Goal: Find specific page/section: Find specific page/section

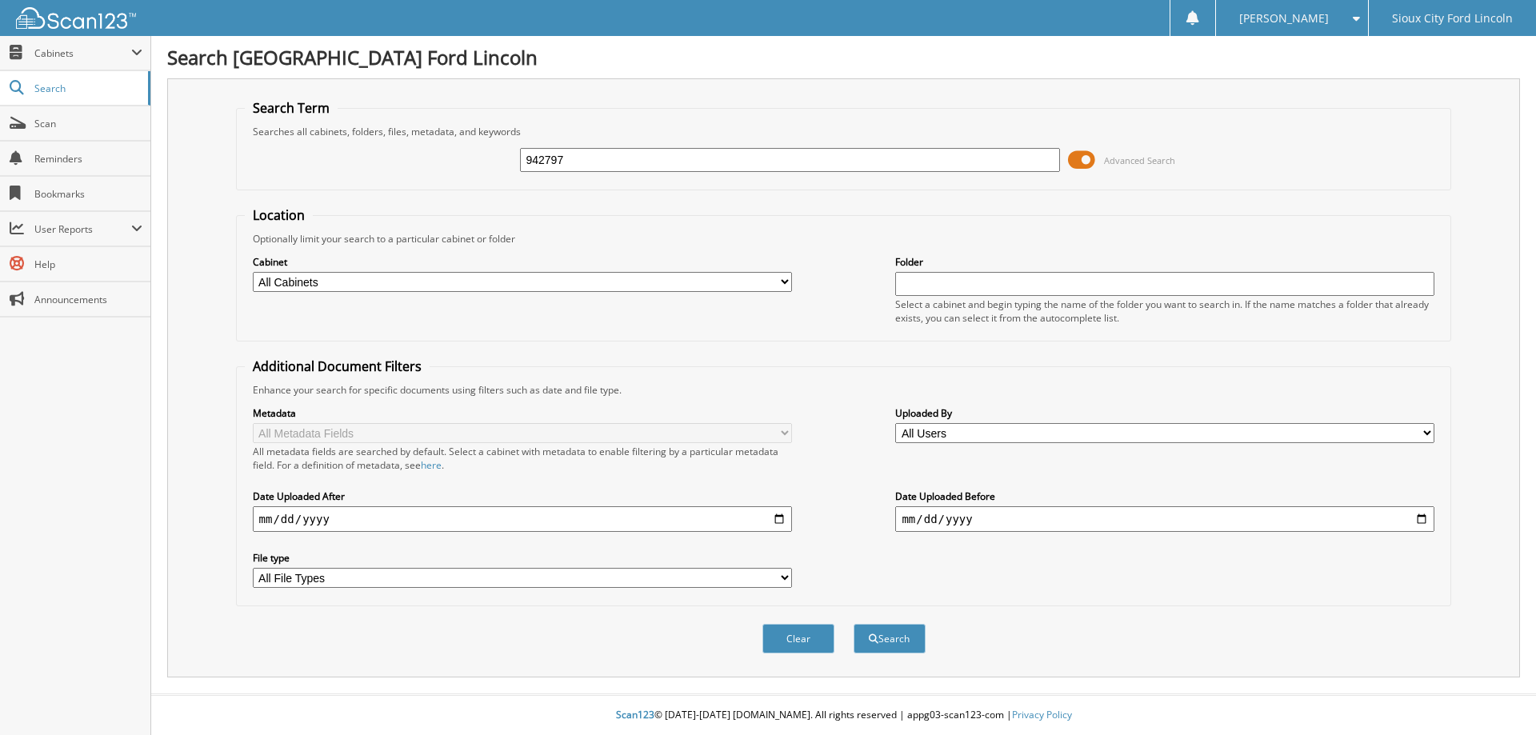
type input "942797"
click at [853, 624] on button "Search" at bounding box center [889, 639] width 72 height 30
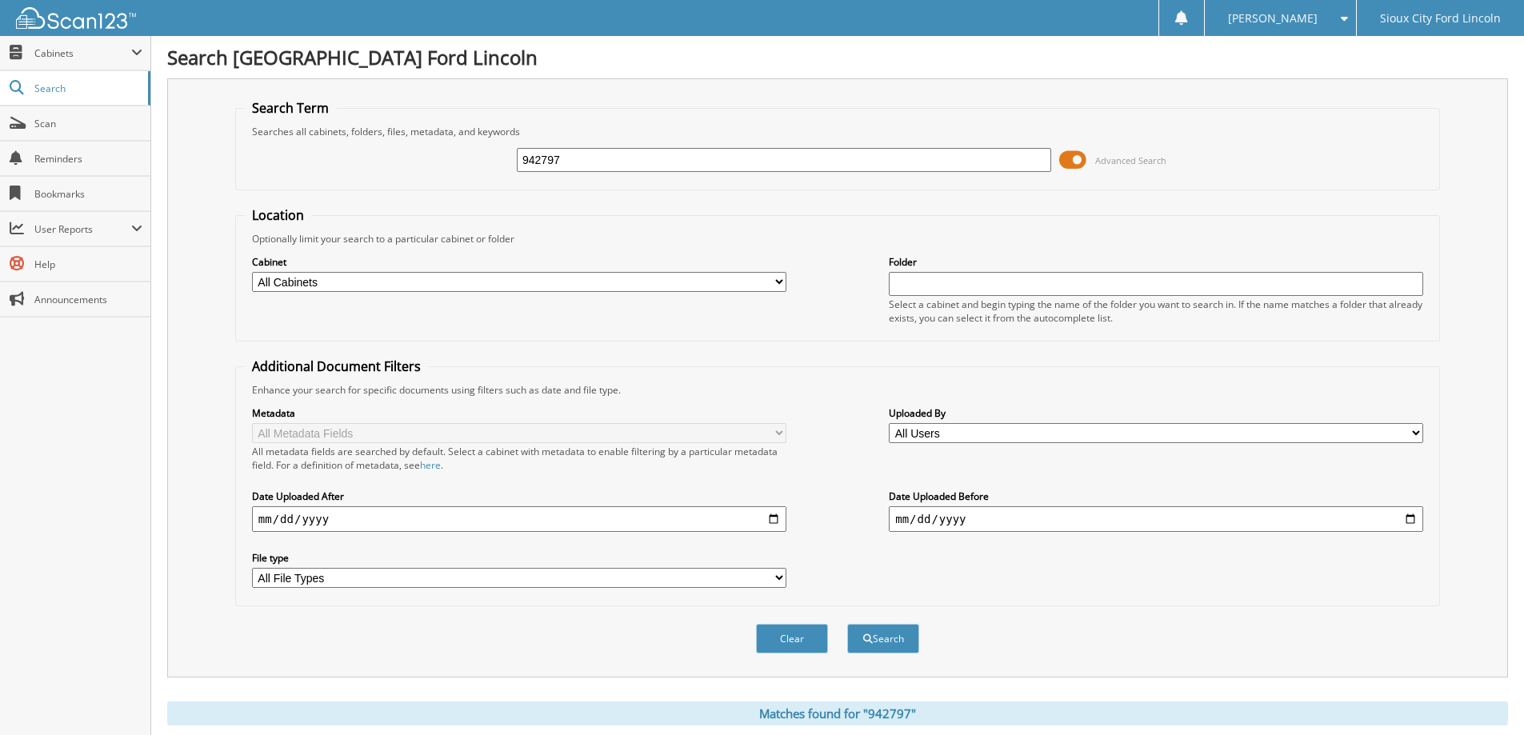
click at [1084, 163] on span at bounding box center [1072, 160] width 27 height 24
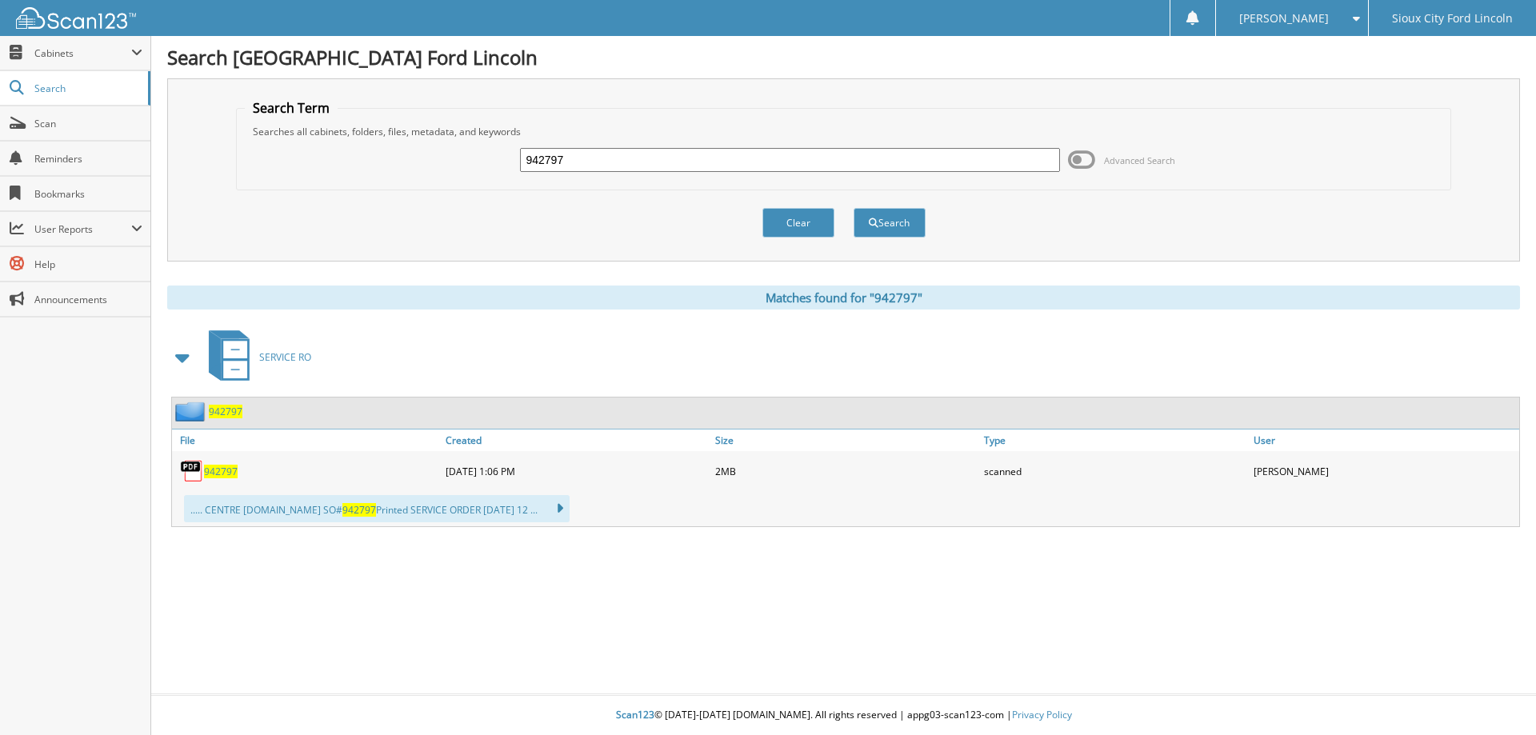
click at [224, 465] on span "942797" at bounding box center [221, 472] width 34 height 14
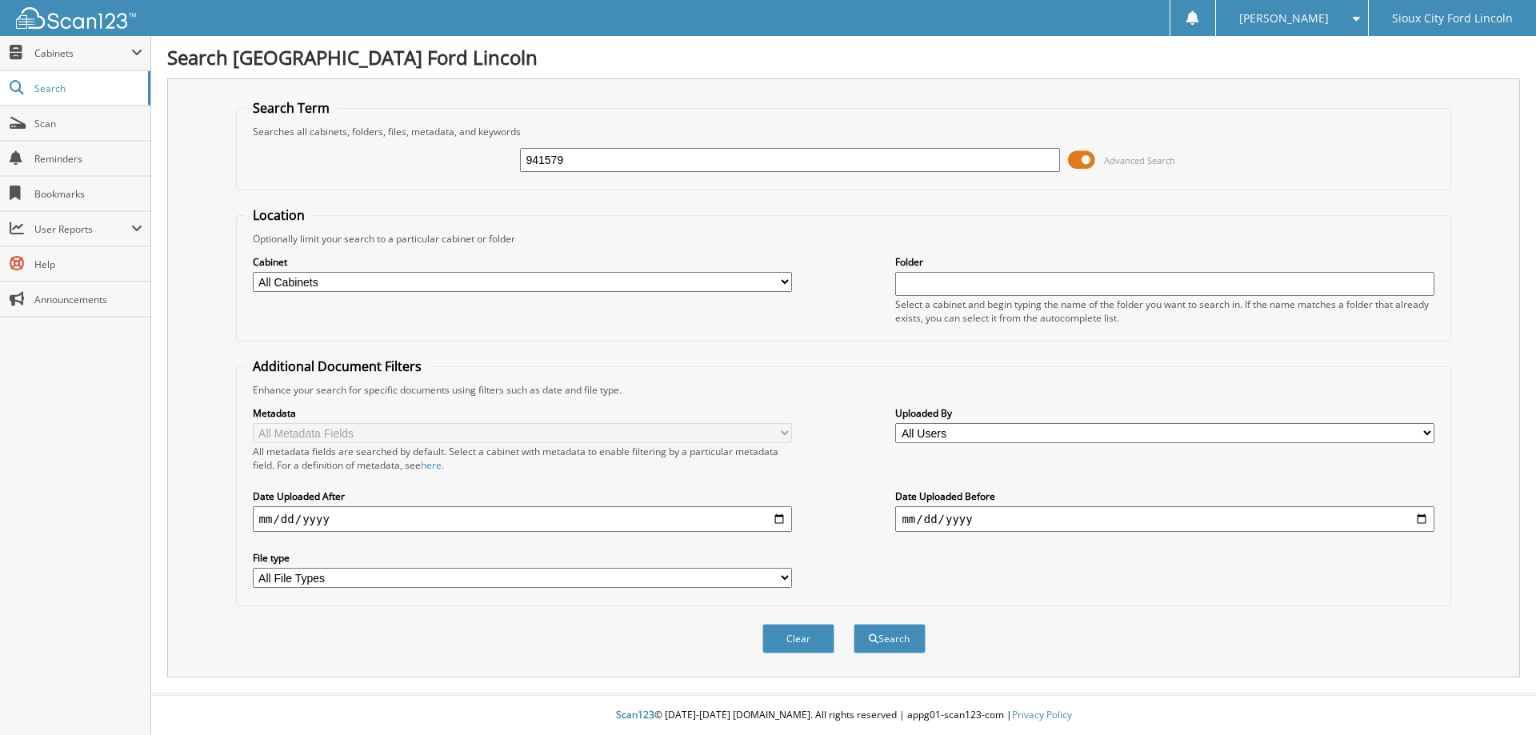
type input "941579"
click at [853, 624] on button "Search" at bounding box center [889, 639] width 72 height 30
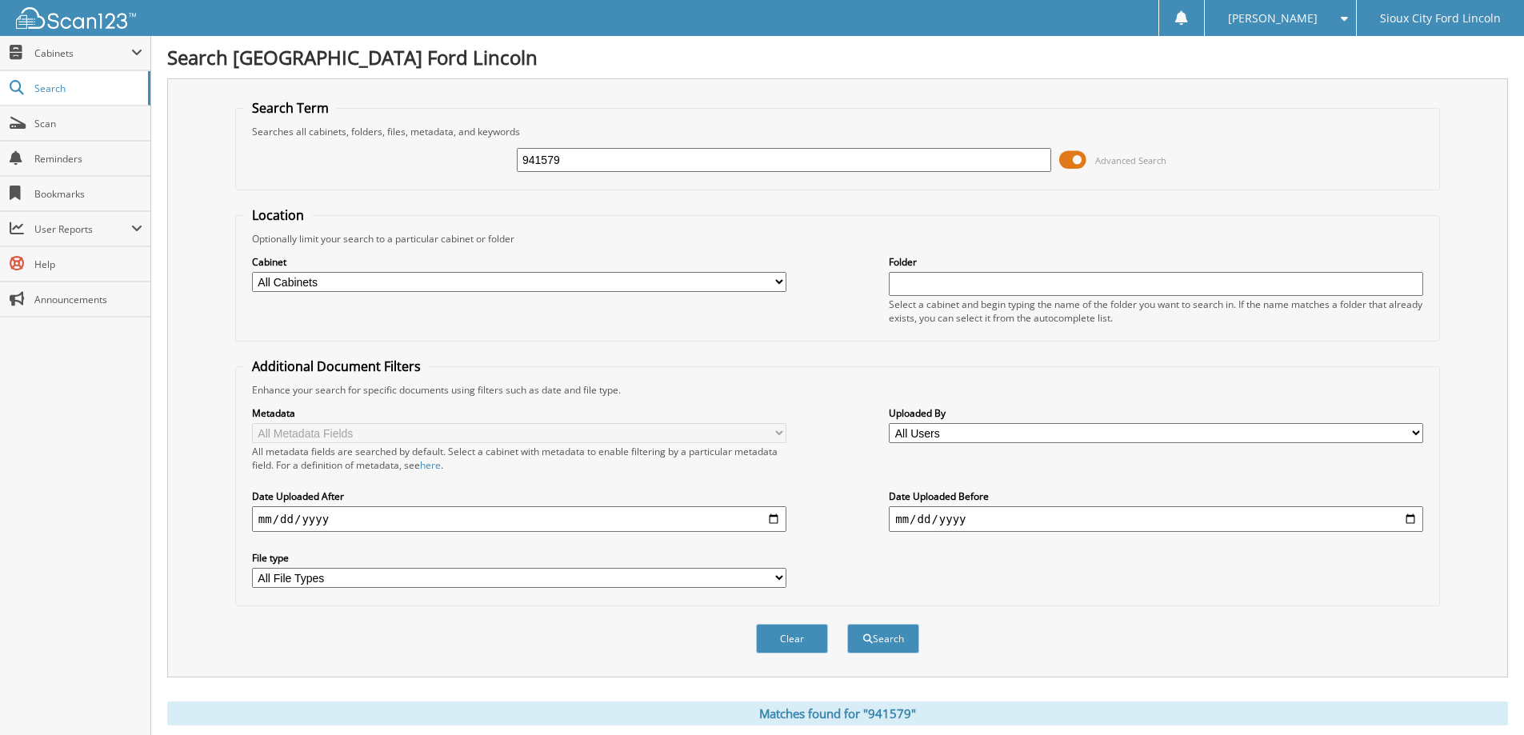
click at [1079, 164] on span at bounding box center [1072, 160] width 27 height 24
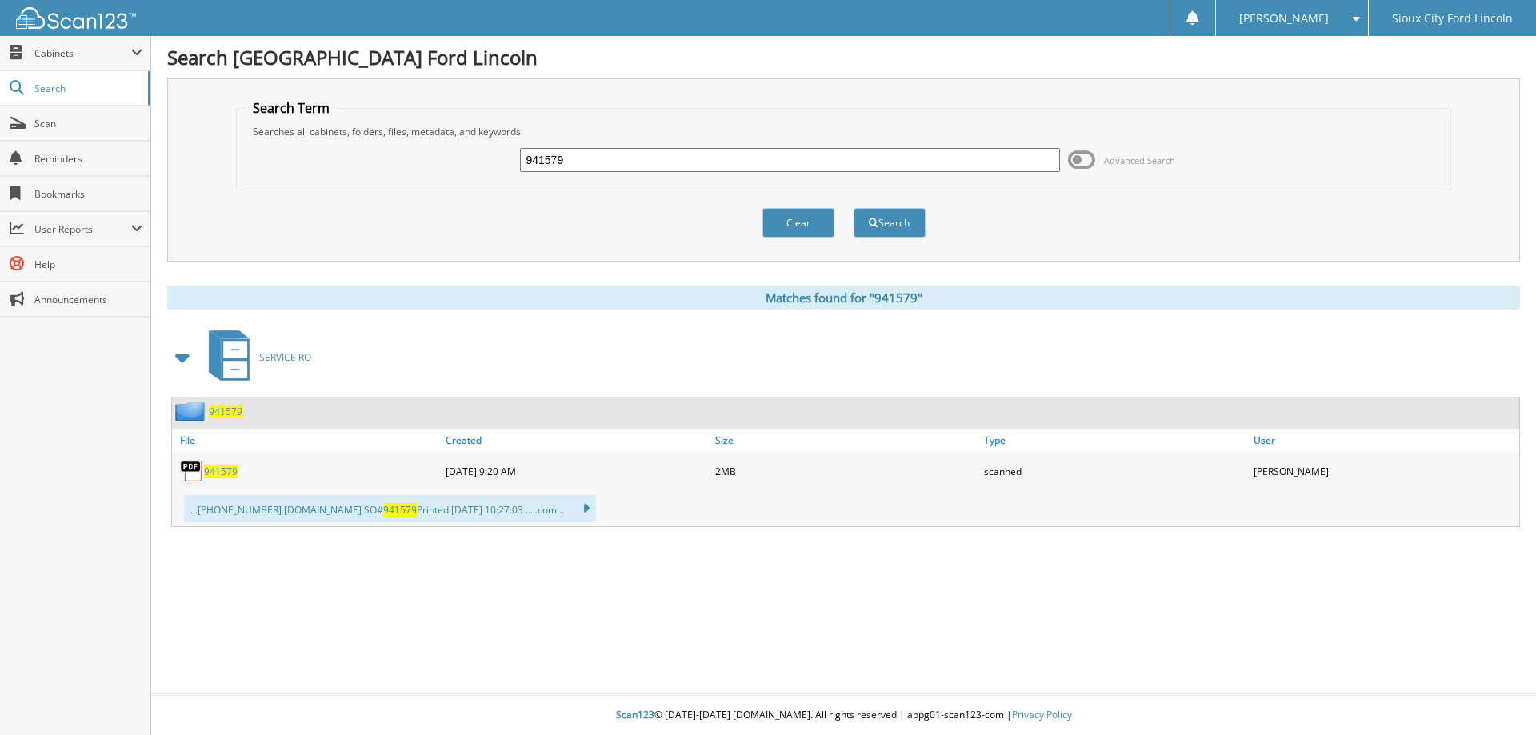
click at [218, 467] on span "941579" at bounding box center [221, 472] width 34 height 14
